Goal: Navigation & Orientation: Find specific page/section

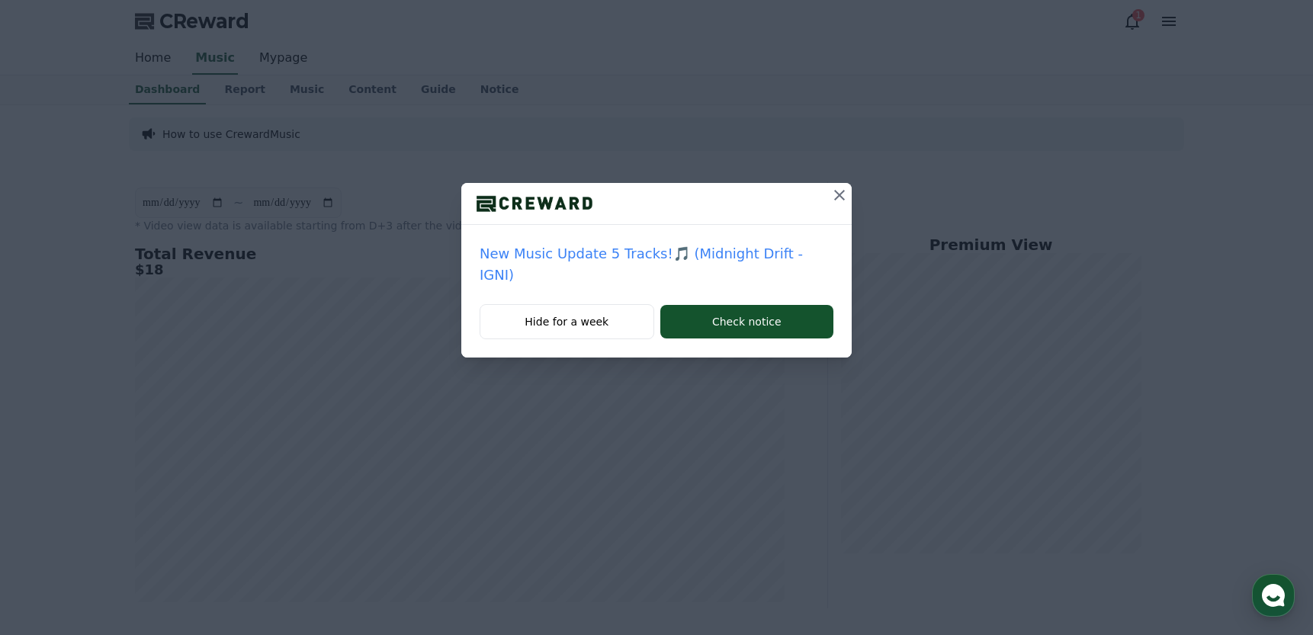
click at [830, 193] on icon at bounding box center [839, 195] width 18 height 18
click at [843, 194] on icon at bounding box center [839, 195] width 18 height 18
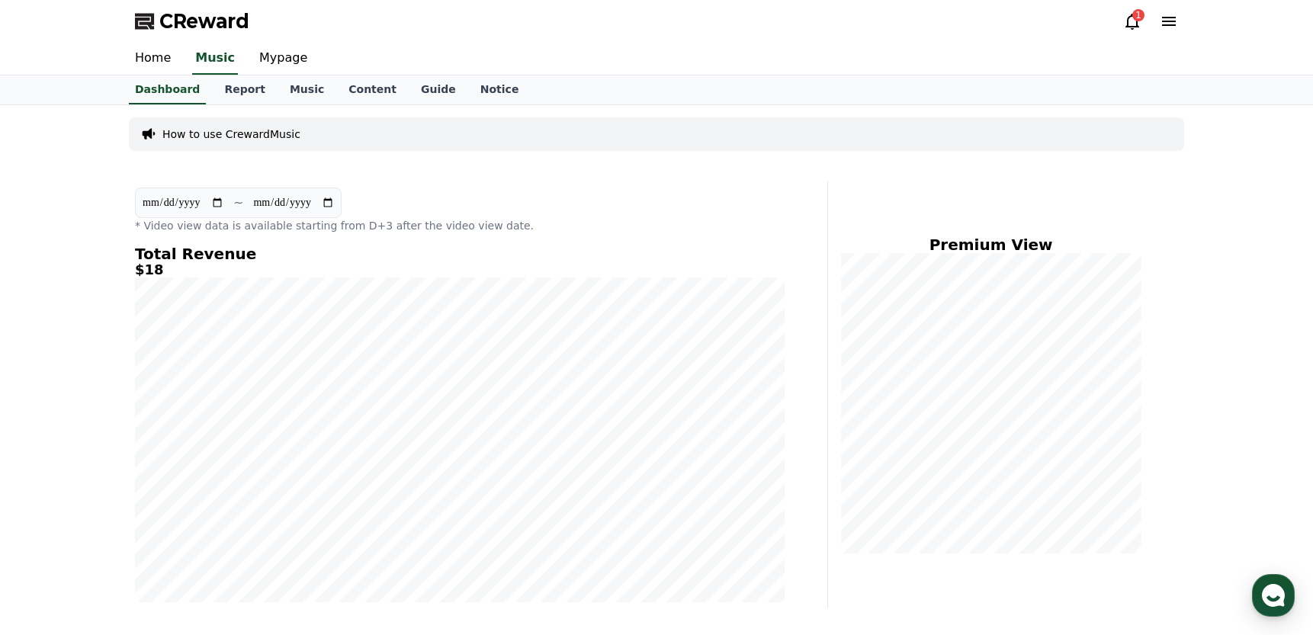
click at [1141, 18] on div "1" at bounding box center [1138, 15] width 12 height 12
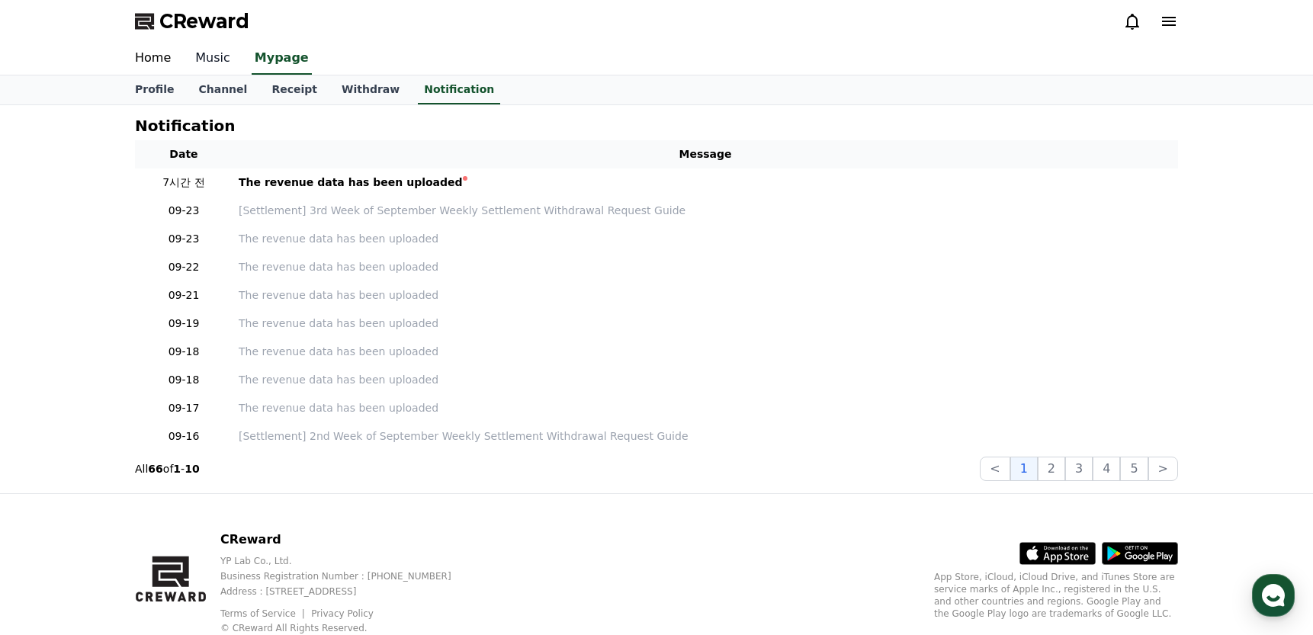
click at [214, 63] on link "Music" at bounding box center [212, 59] width 59 height 32
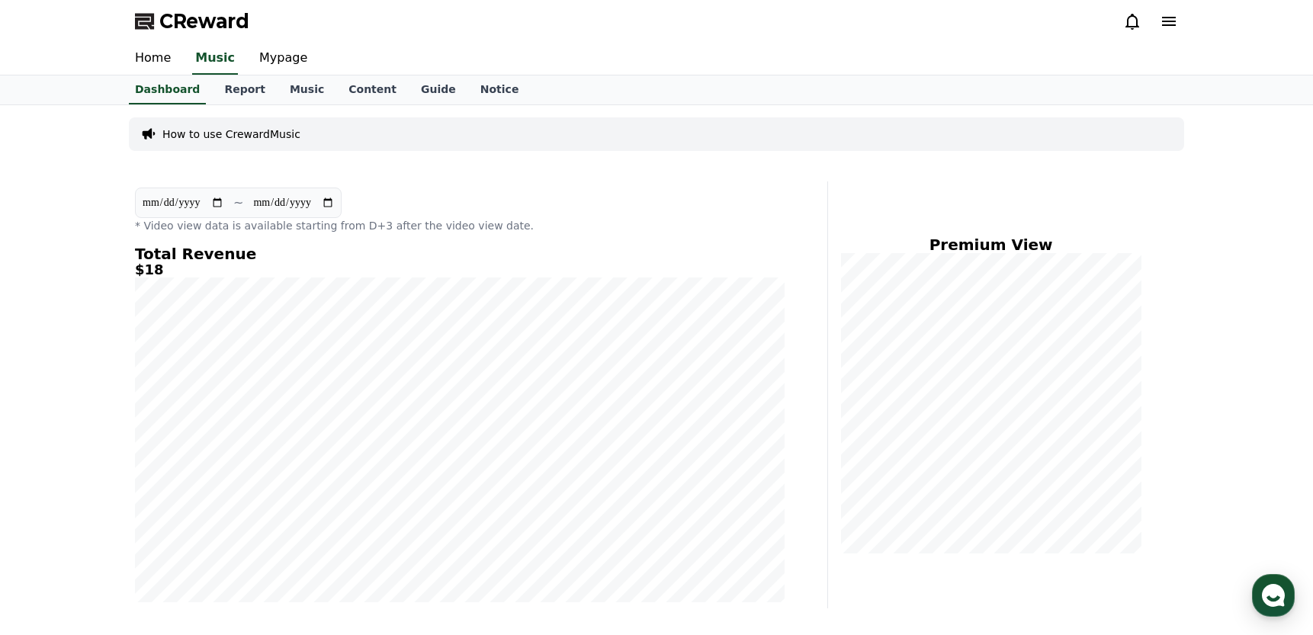
click at [170, 207] on input "**********" at bounding box center [183, 202] width 82 height 17
type input "**********"
click at [969, 33] on div "CReward" at bounding box center [656, 21] width 1067 height 43
click at [990, 33] on div "CReward" at bounding box center [656, 21] width 1067 height 43
click at [1266, 593] on use "button" at bounding box center [1273, 595] width 23 height 23
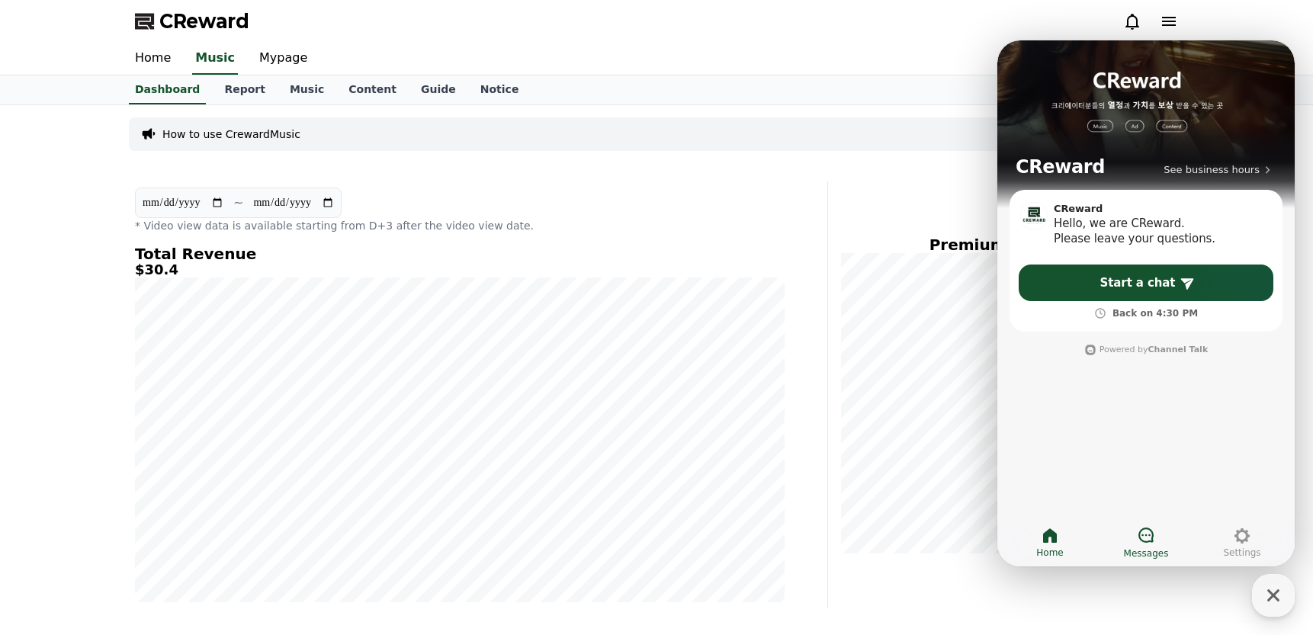
click at [1148, 541] on icon at bounding box center [1145, 535] width 15 height 15
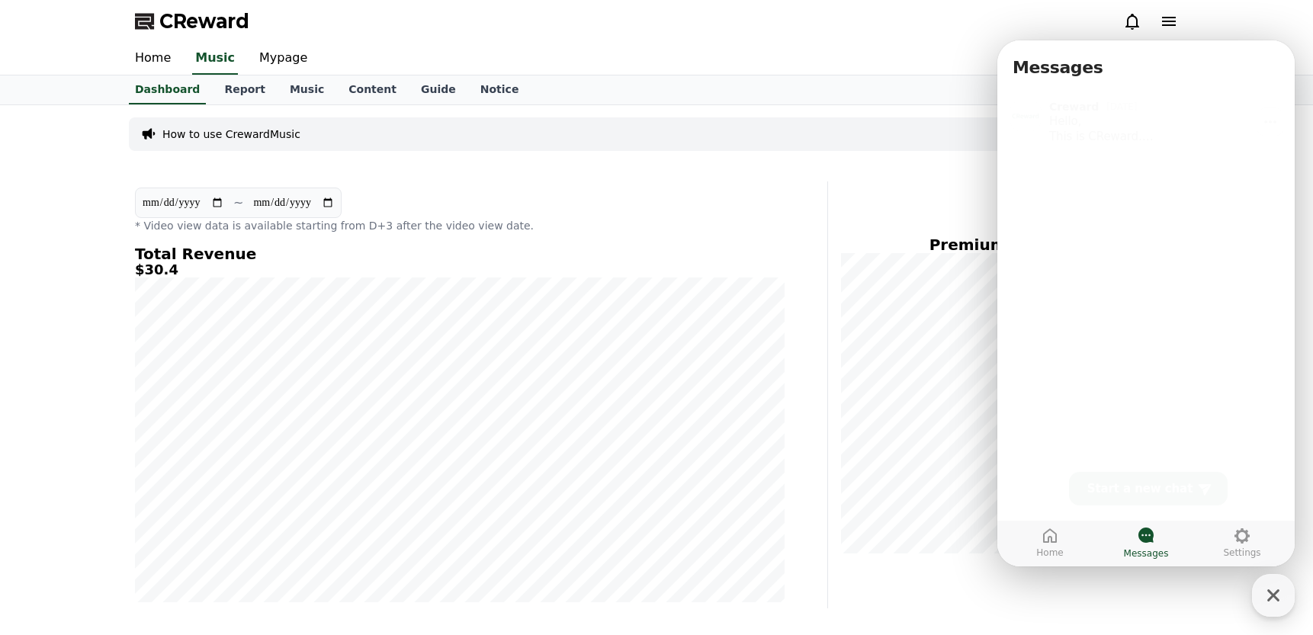
click at [1133, 127] on div "Hello, This is CReward. Starting from the policy enhancement on the 15th, reven…" at bounding box center [1165, 124] width 232 height 30
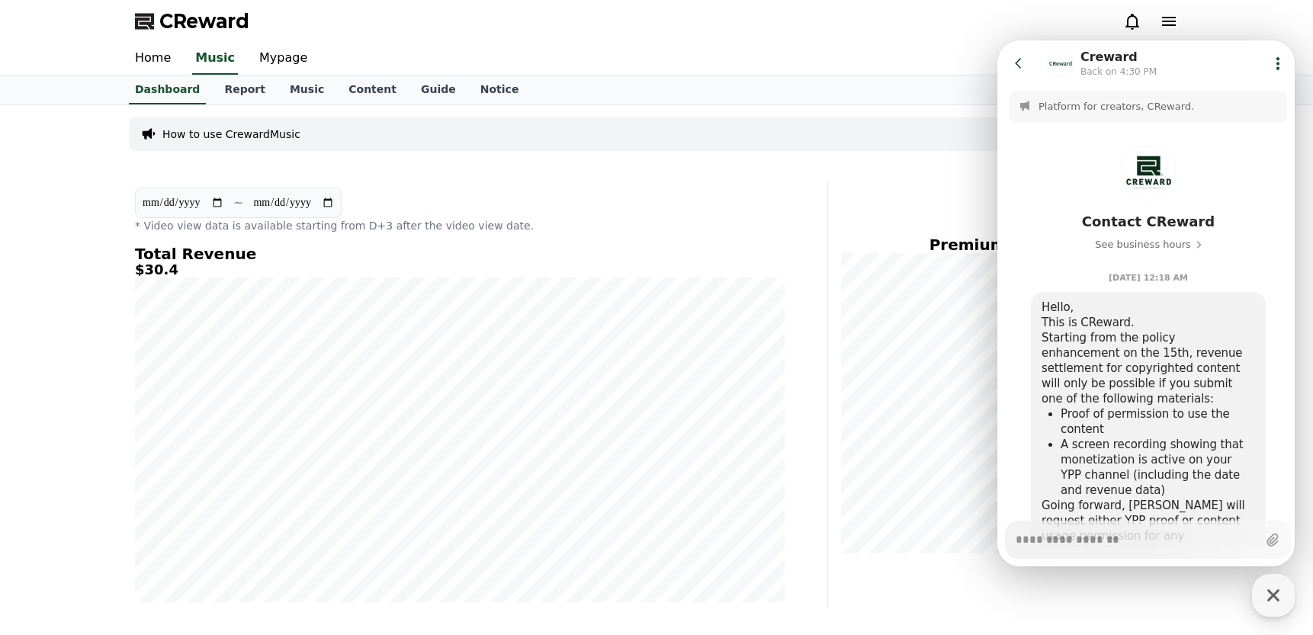
scroll to position [124, 0]
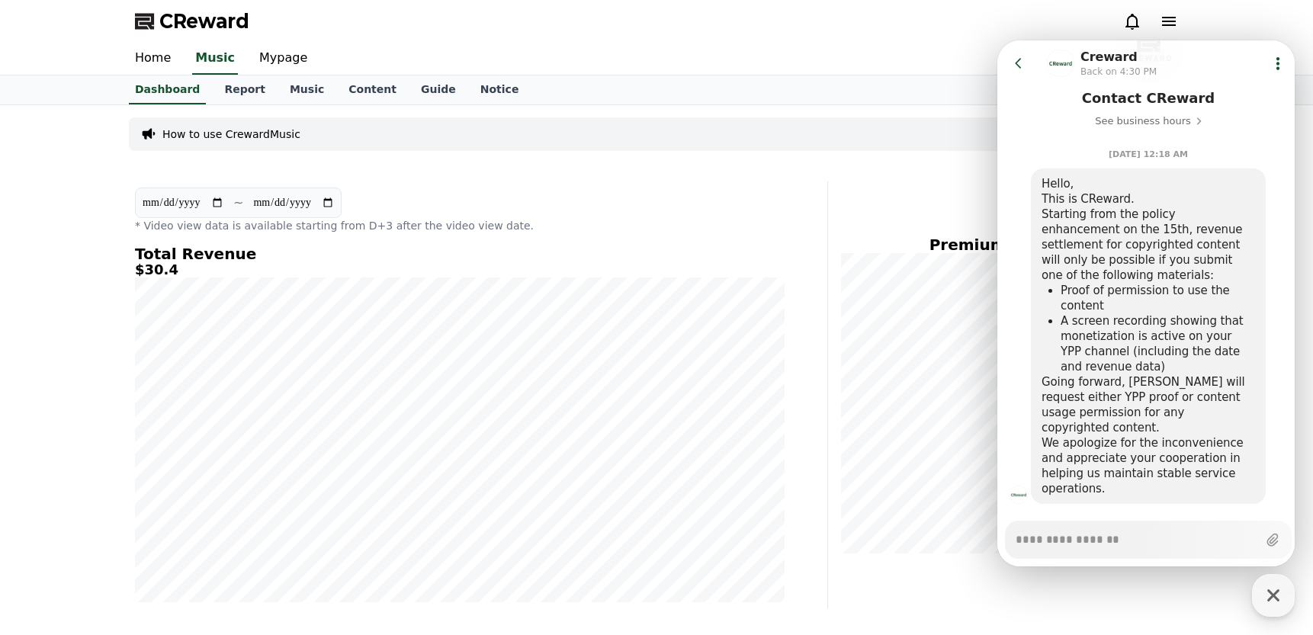
type textarea "*"
click at [920, 10] on div "CReward" at bounding box center [656, 21] width 1067 height 43
click at [1017, 66] on icon at bounding box center [1018, 63] width 15 height 15
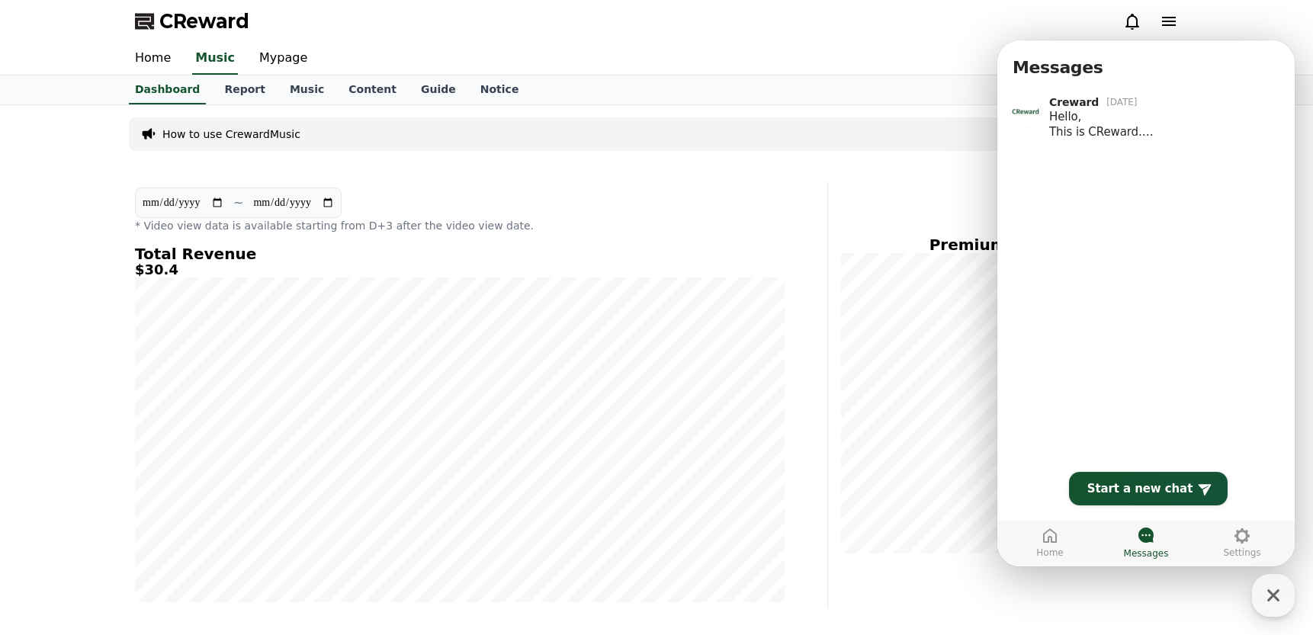
click at [913, 53] on div "Home Music Mypage" at bounding box center [656, 59] width 1067 height 32
click at [1278, 587] on icon "button" at bounding box center [1273, 595] width 27 height 27
